Goal: Transaction & Acquisition: Purchase product/service

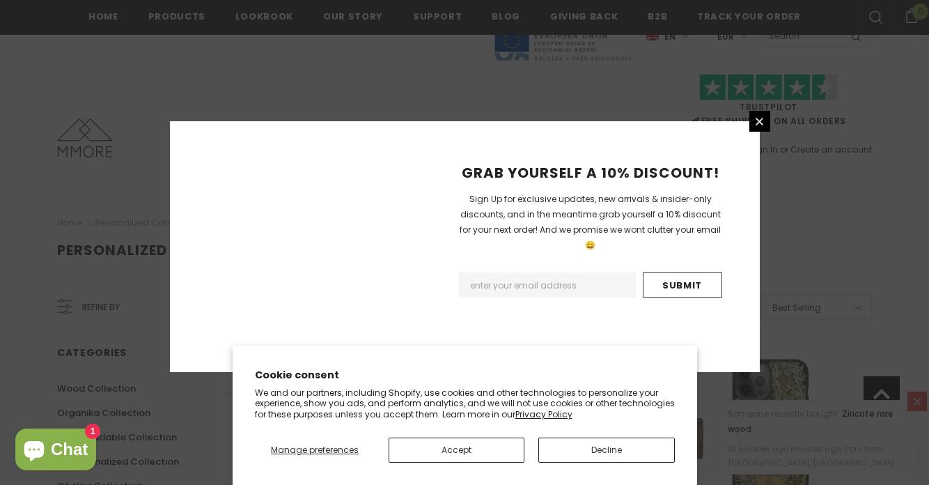
scroll to position [1717, 0]
